Goal: Task Accomplishment & Management: Use online tool/utility

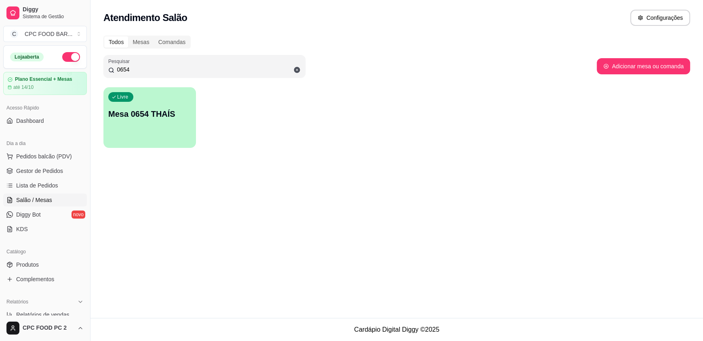
drag, startPoint x: 170, startPoint y: 67, endPoint x: 69, endPoint y: 62, distance: 101.1
click at [69, 62] on div "Diggy Sistema de Gestão C CPC FOOD BAR ... Loja aberta Plano Essencial + Mesas …" at bounding box center [351, 170] width 703 height 341
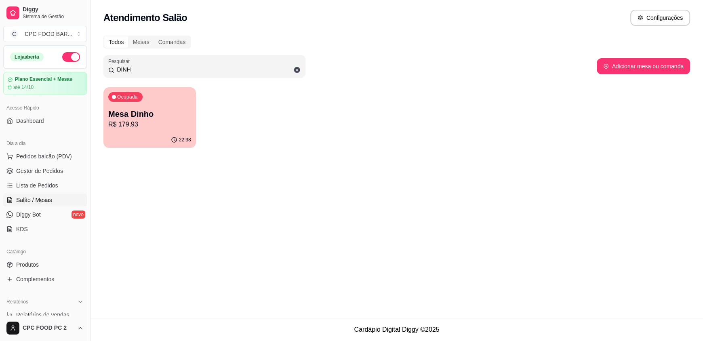
type input "DINH"
click at [133, 116] on p "Mesa Dinho" at bounding box center [149, 114] width 80 height 11
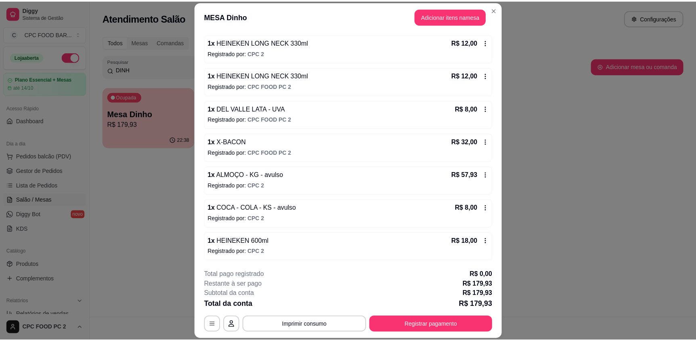
scroll to position [24, 0]
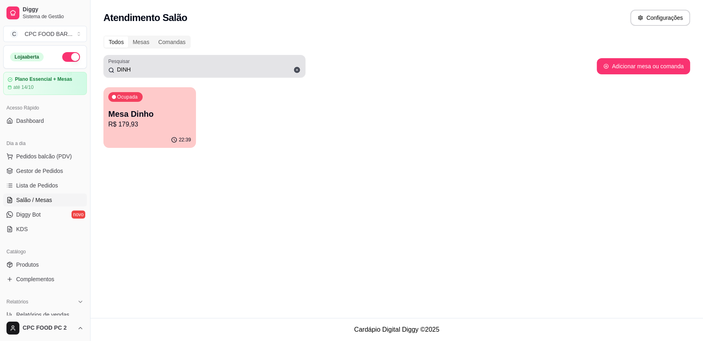
click at [298, 69] on icon at bounding box center [297, 70] width 6 height 6
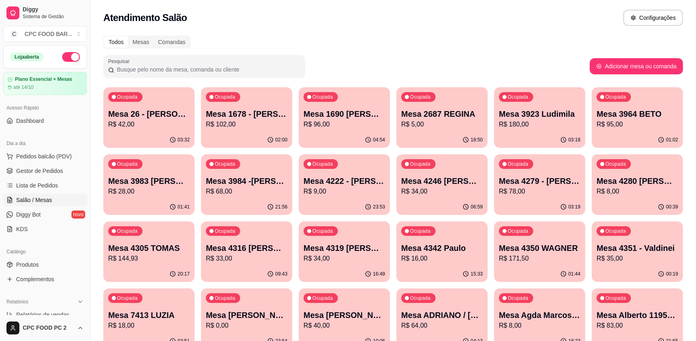
click at [128, 70] on input "Pesquisar" at bounding box center [207, 69] width 186 height 8
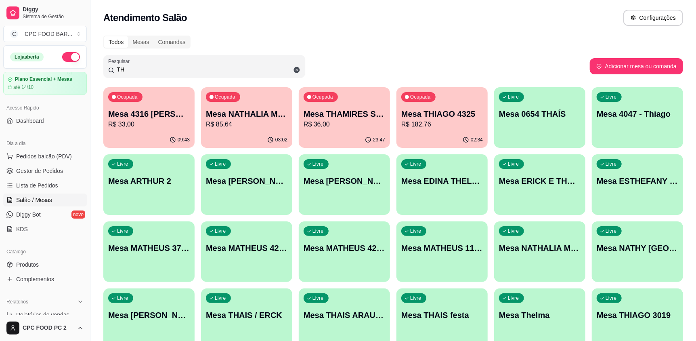
type input "T"
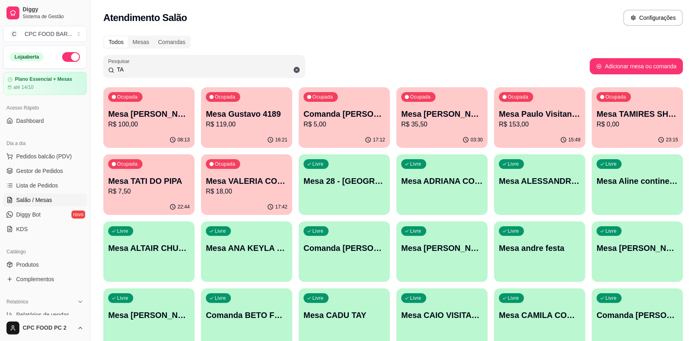
type input "T"
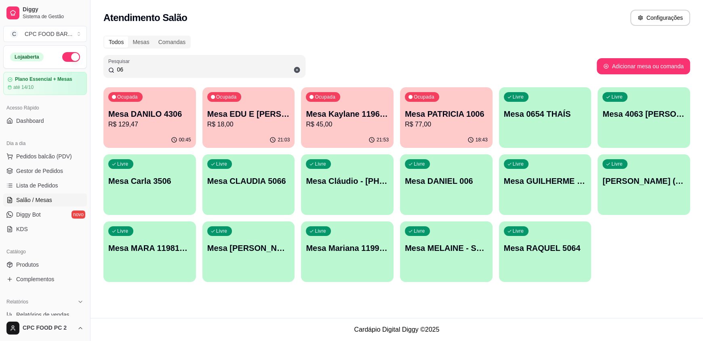
type input "06"
click at [295, 66] on icon at bounding box center [296, 69] width 7 height 7
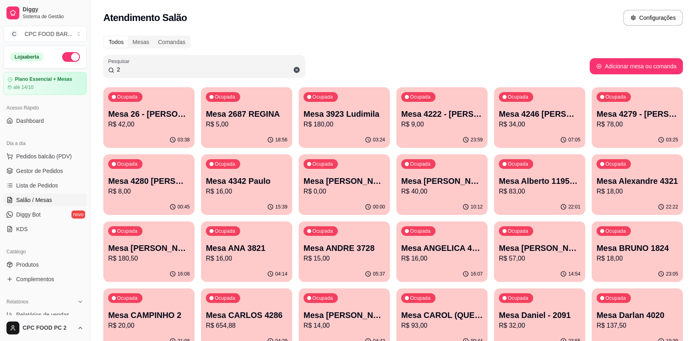
type input "2"
drag, startPoint x: 170, startPoint y: 70, endPoint x: 68, endPoint y: 67, distance: 101.4
